Goal: Navigation & Orientation: Find specific page/section

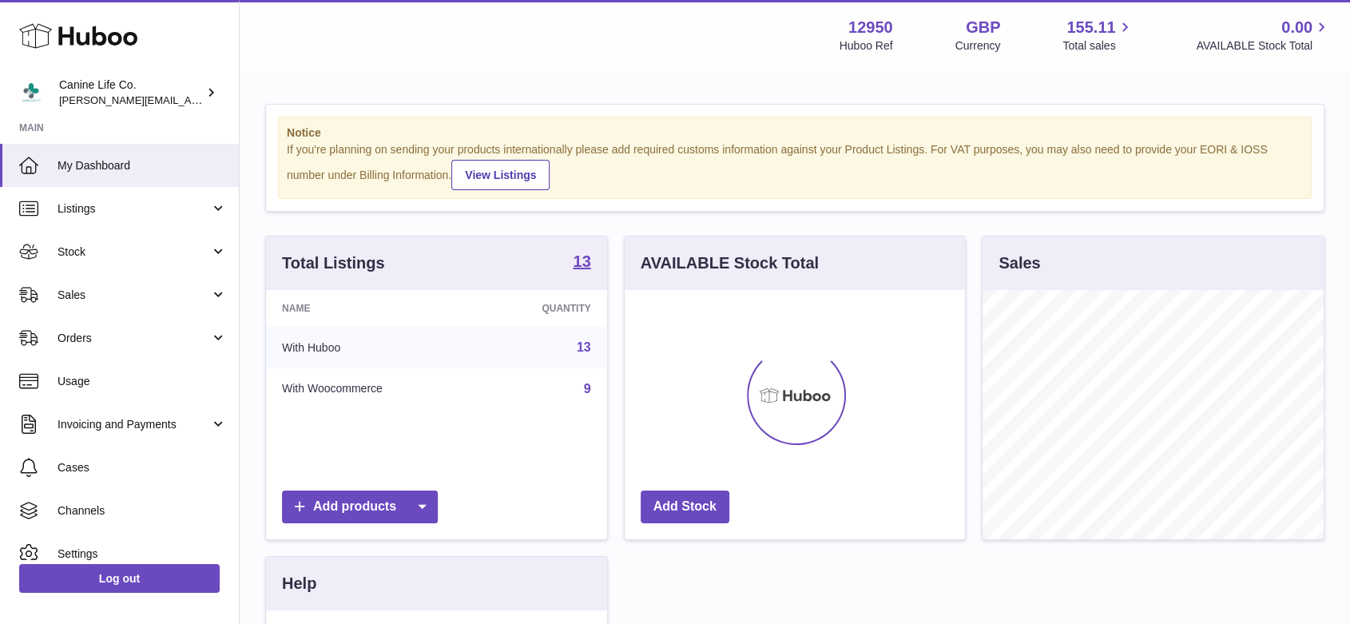
scroll to position [249, 340]
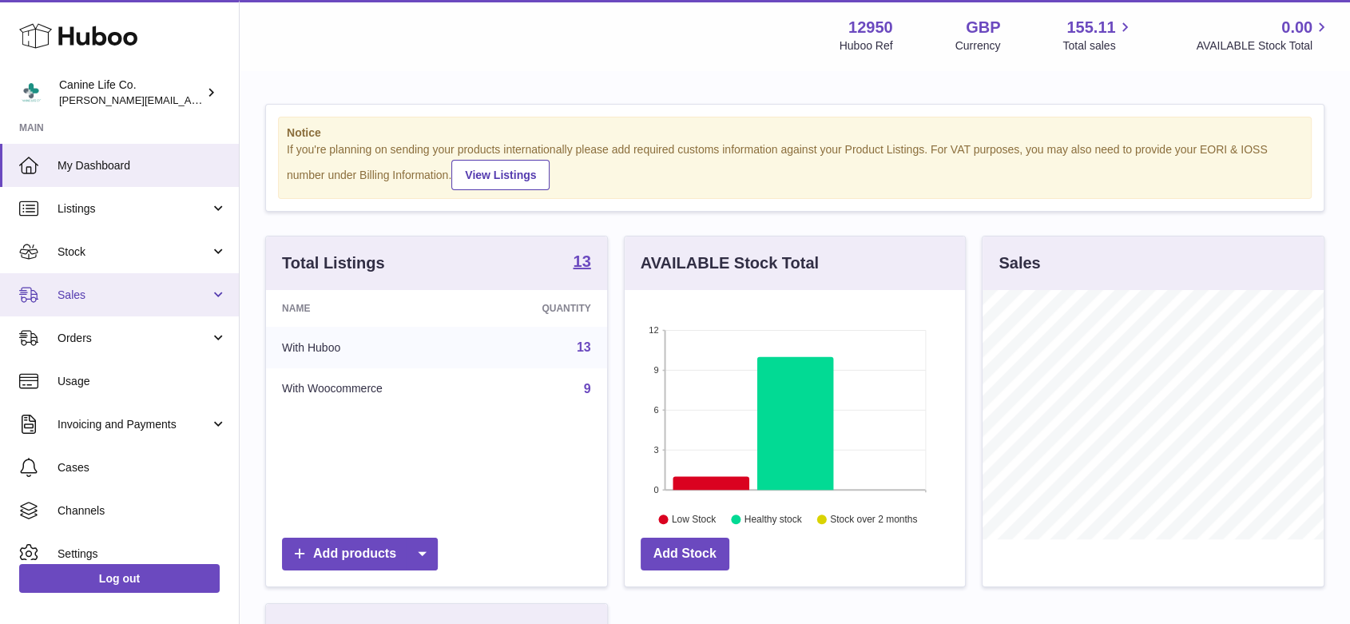
click at [131, 292] on span "Sales" at bounding box center [134, 295] width 153 height 15
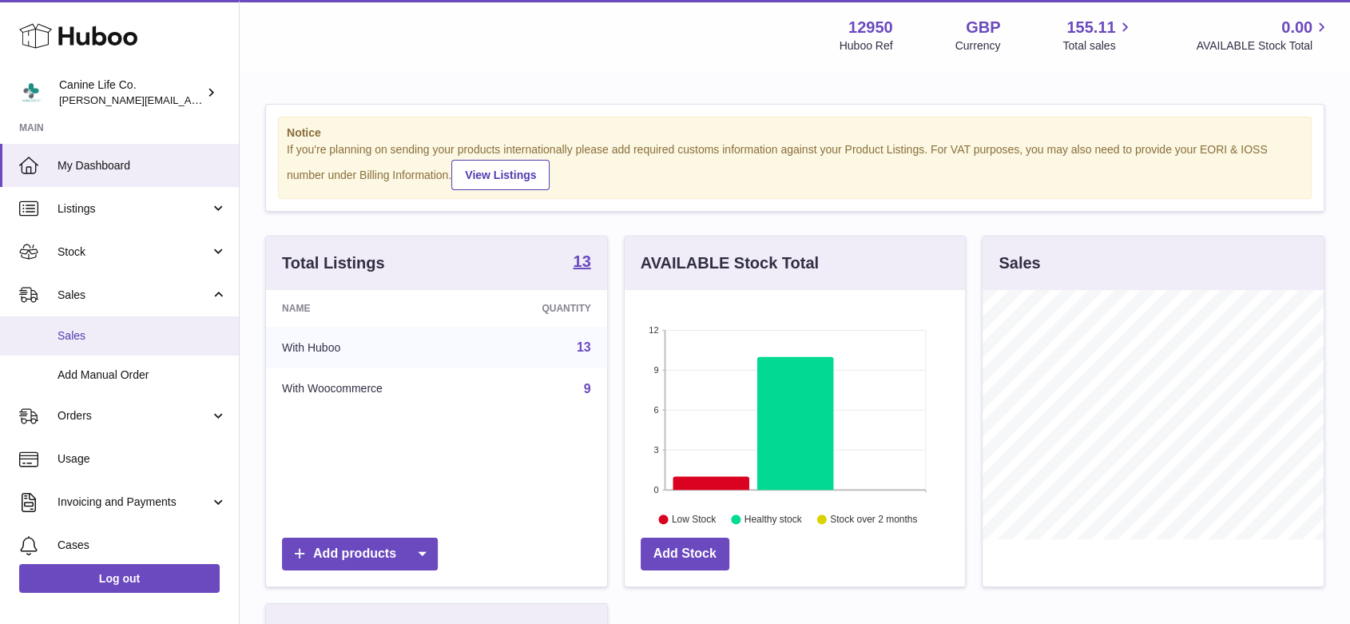
click at [89, 339] on span "Sales" at bounding box center [142, 335] width 169 height 15
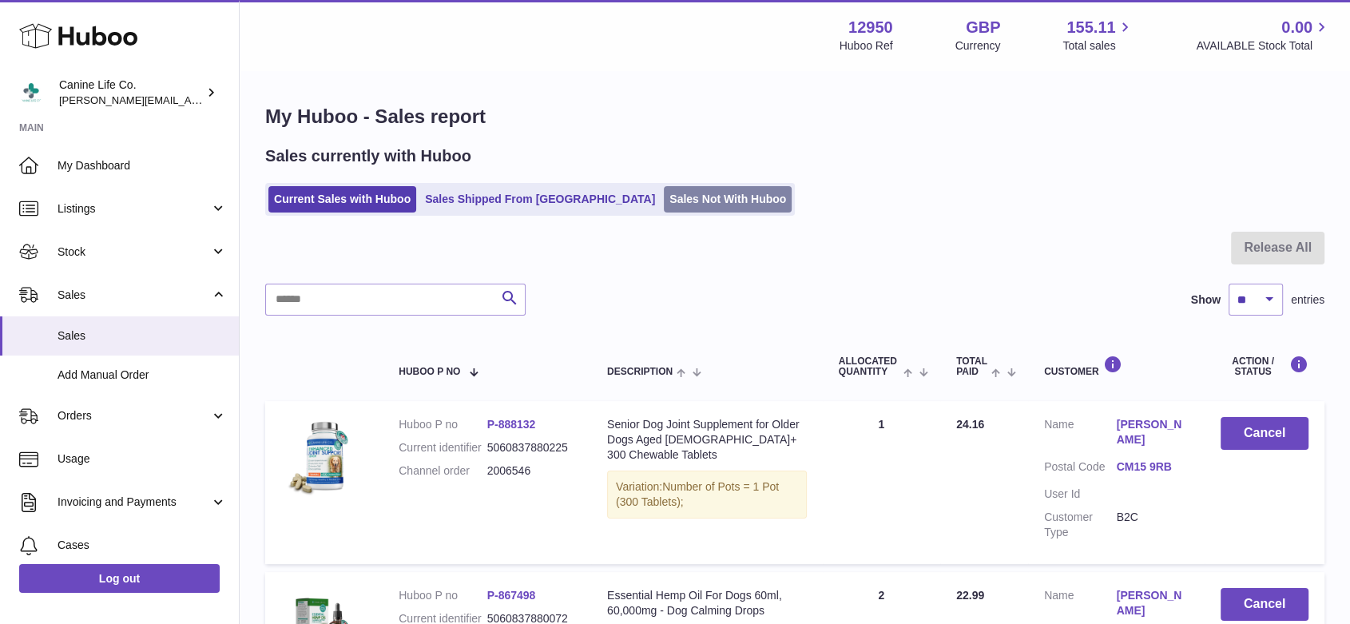
click at [664, 196] on link "Sales Not With Huboo" at bounding box center [728, 199] width 128 height 26
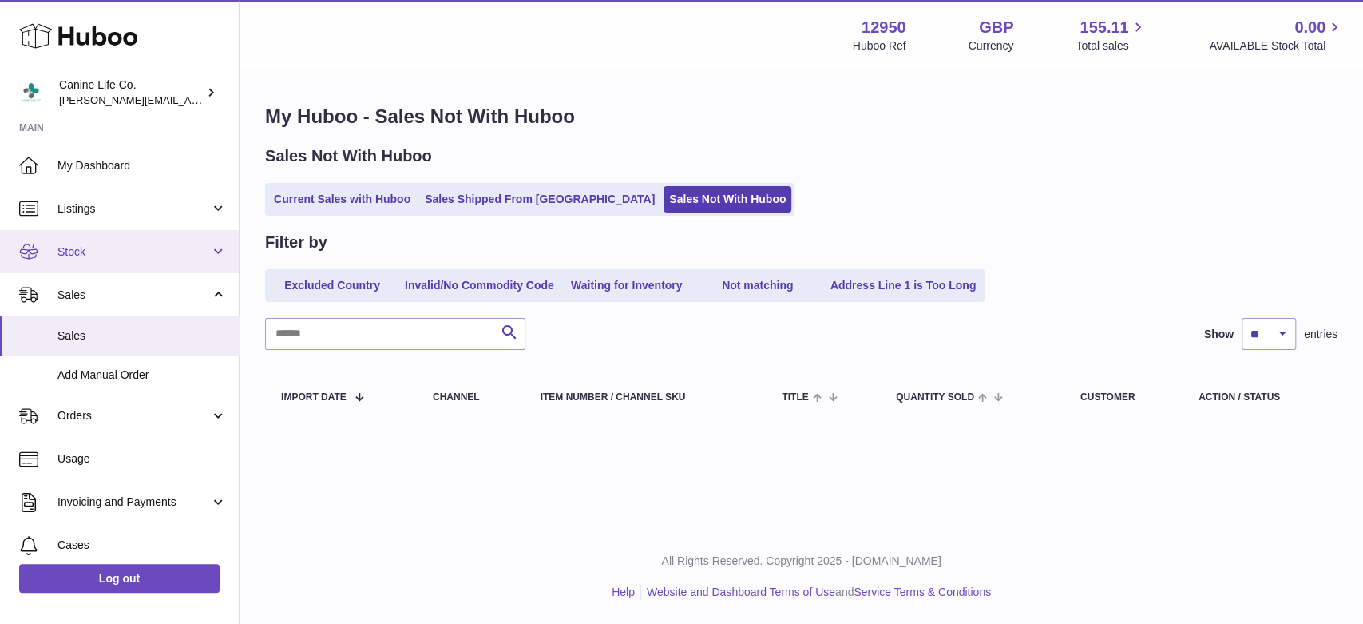
click at [101, 262] on link "Stock" at bounding box center [119, 251] width 239 height 43
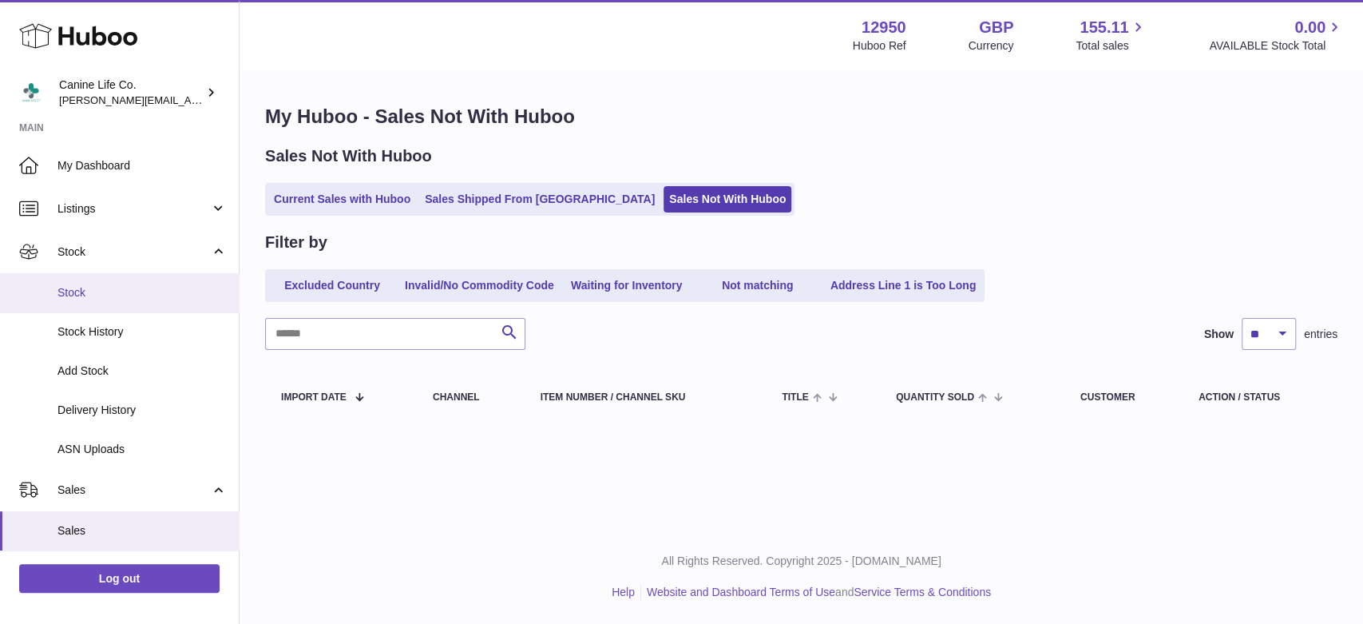
click at [96, 302] on link "Stock" at bounding box center [119, 292] width 239 height 39
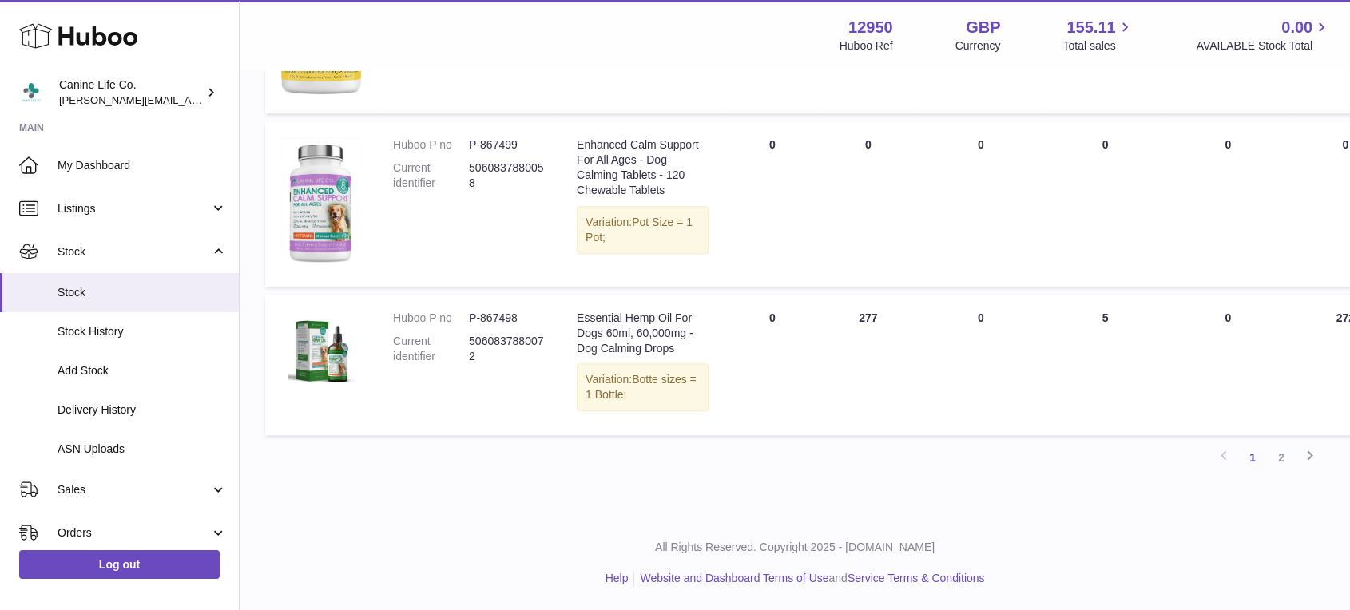
scroll to position [1891, 0]
click at [1280, 456] on link "2" at bounding box center [1281, 457] width 29 height 29
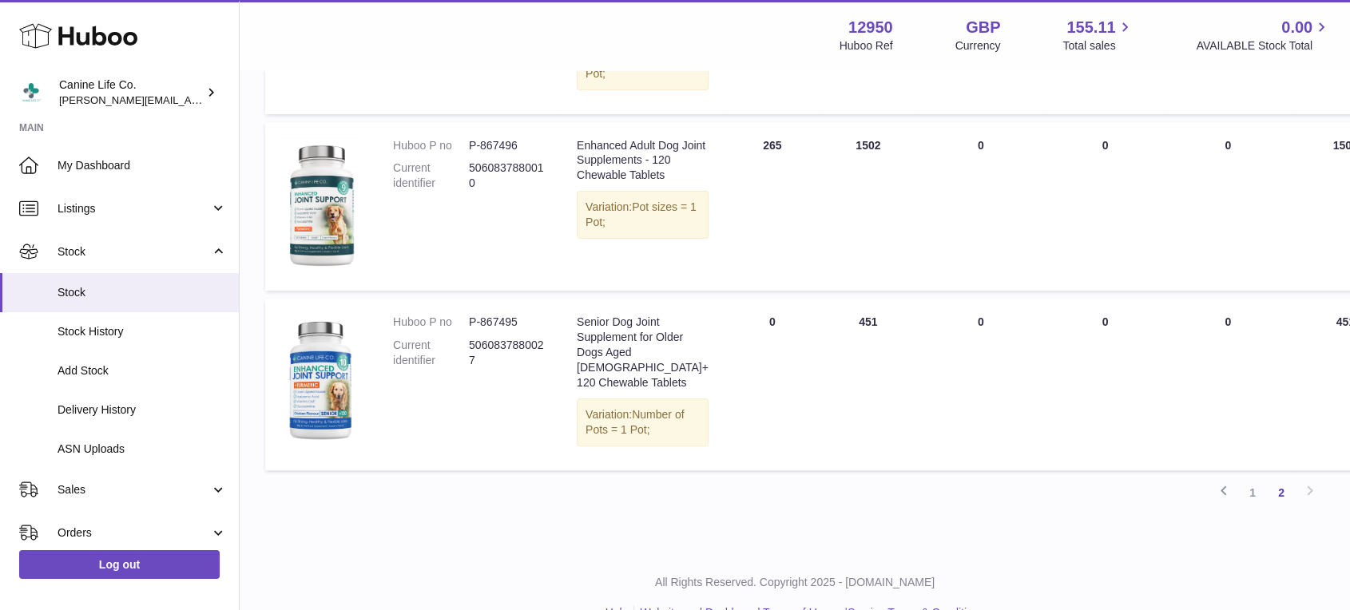
scroll to position [441, 0]
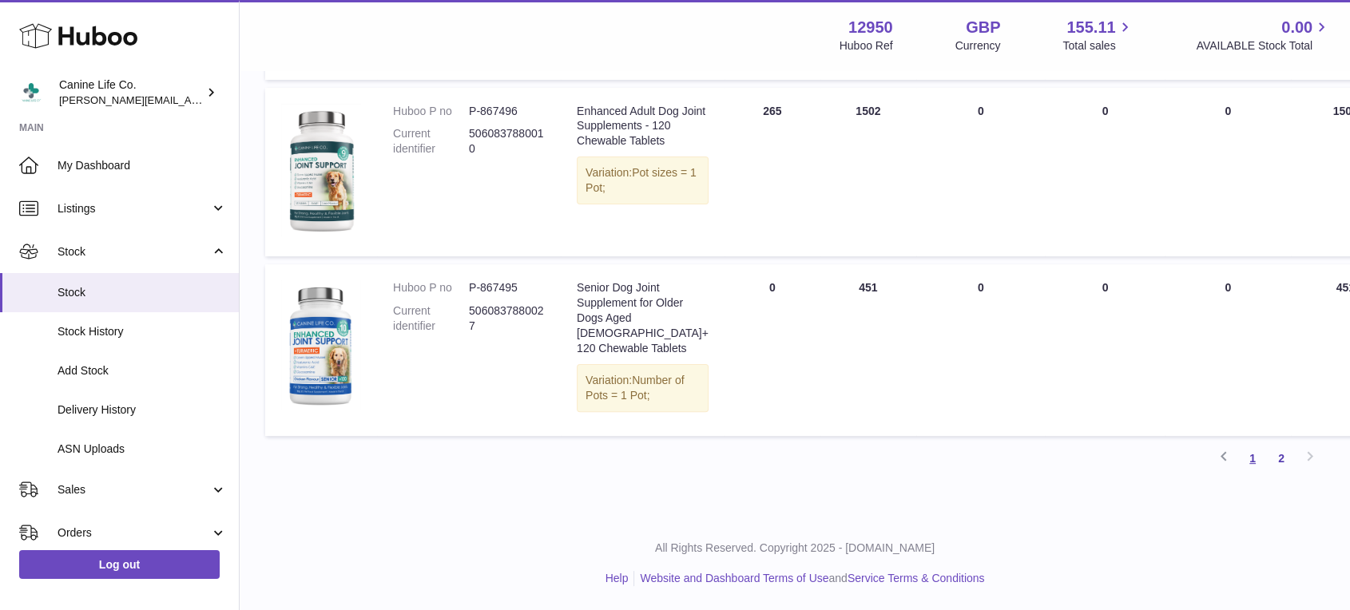
click at [1252, 473] on link "1" at bounding box center [1252, 458] width 29 height 29
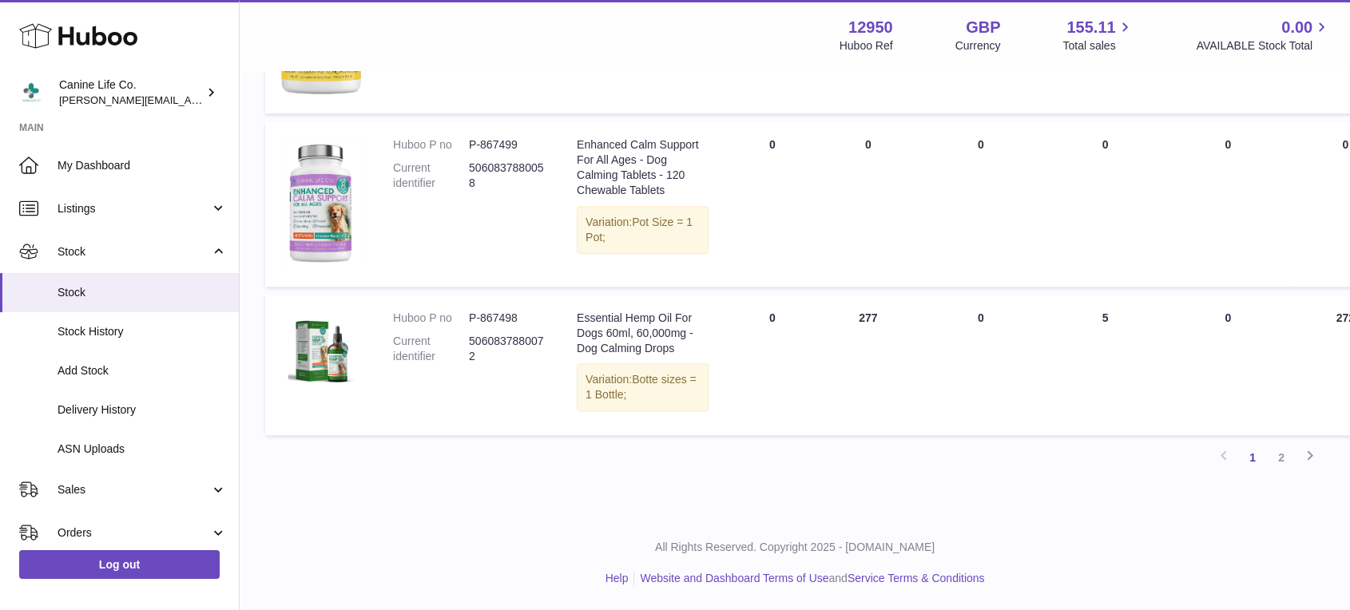
scroll to position [1891, 0]
click at [1283, 454] on link "2" at bounding box center [1281, 457] width 29 height 29
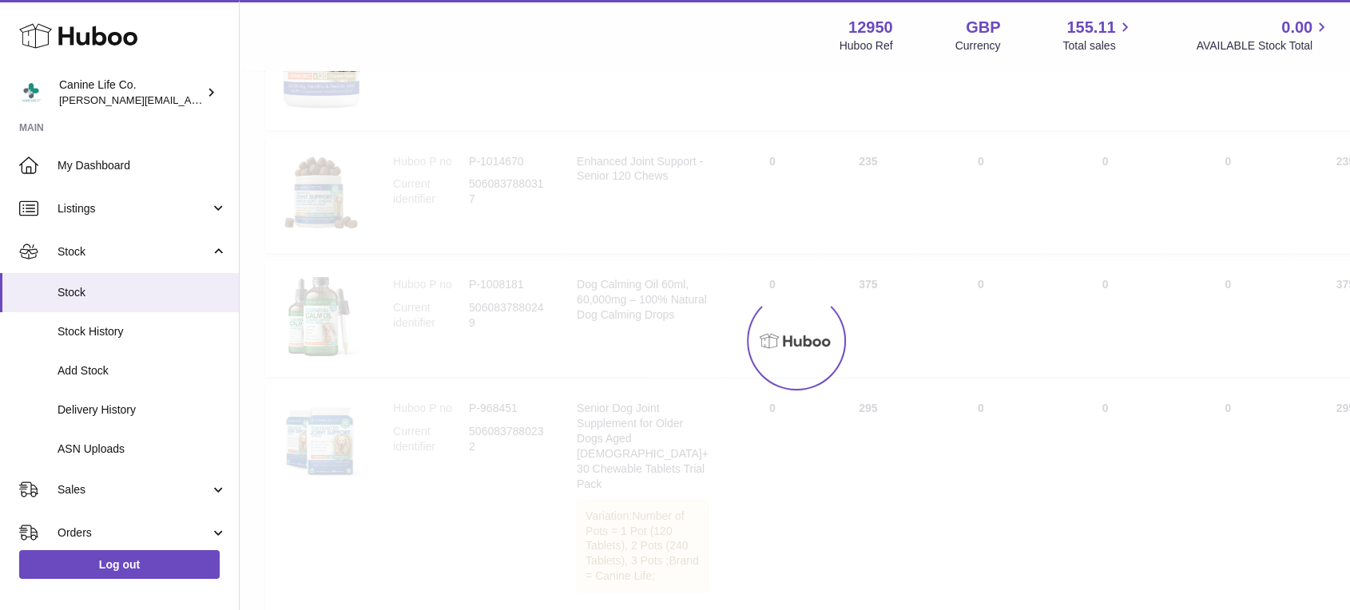
scroll to position [71, 0]
